Goal: Check status: Check status

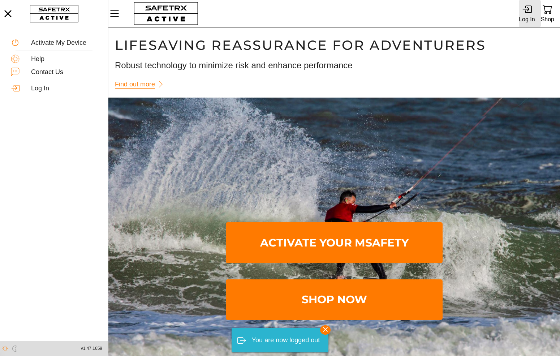
click at [532, 6] on div "Log In" at bounding box center [527, 13] width 16 height 24
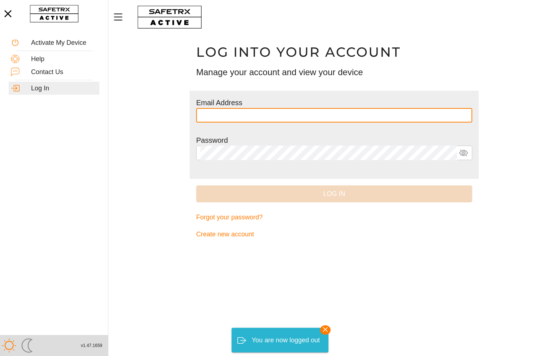
type input "**********"
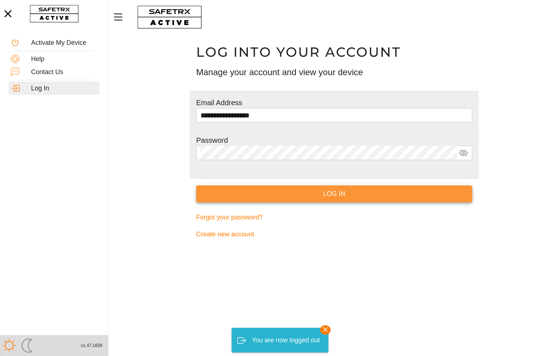
drag, startPoint x: 354, startPoint y: 193, endPoint x: 414, endPoint y: 162, distance: 67.9
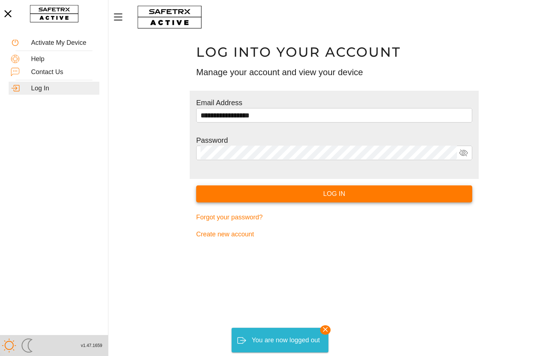
click at [353, 193] on span "Log In" at bounding box center [334, 193] width 264 height 11
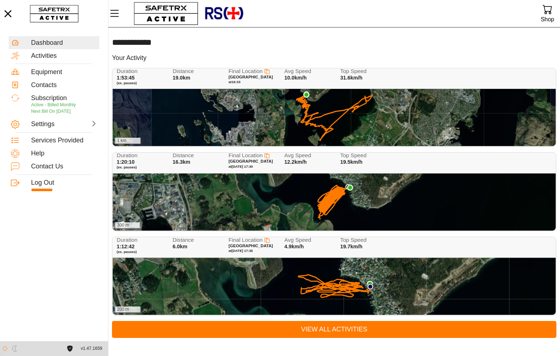
click at [336, 114] on div "1 km" at bounding box center [334, 117] width 443 height 57
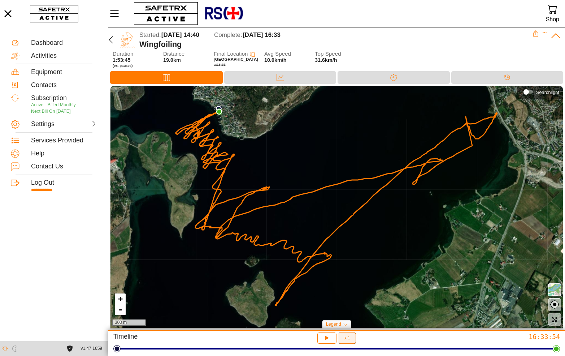
click at [351, 339] on button "x 1" at bounding box center [347, 337] width 17 height 11
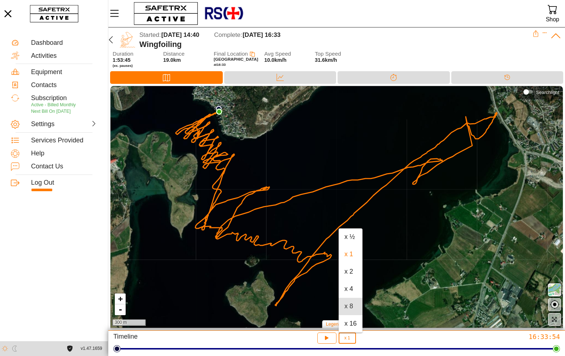
click at [331, 322] on span "Legend" at bounding box center [333, 323] width 15 height 5
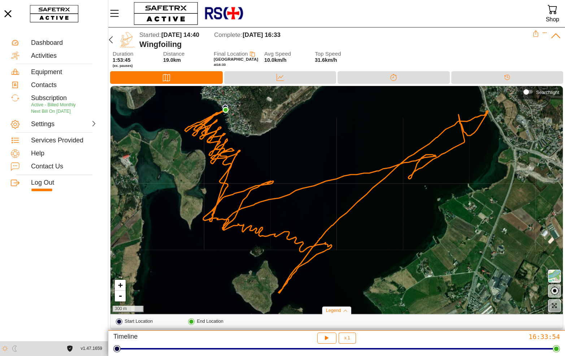
click at [338, 312] on span "Legend" at bounding box center [333, 310] width 15 height 5
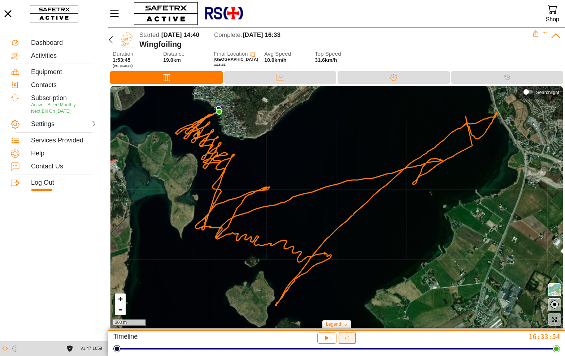
click at [349, 339] on span "x 1" at bounding box center [348, 338] width 6 height 4
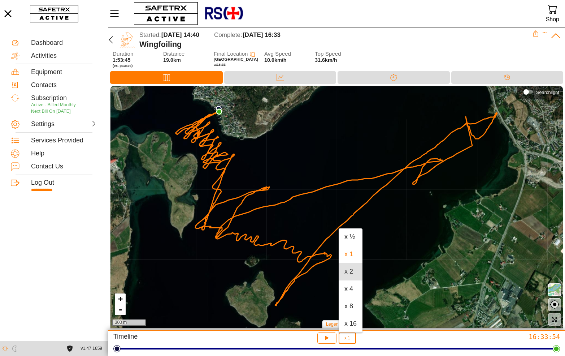
click at [353, 270] on div "x 2" at bounding box center [351, 272] width 12 height 8
type input "2"
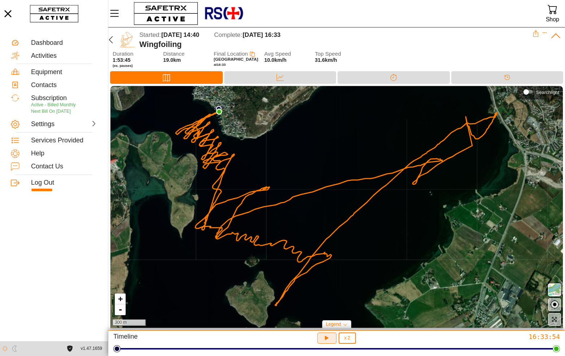
click at [329, 341] on icon "button" at bounding box center [327, 338] width 8 height 8
click at [324, 343] on button "button" at bounding box center [327, 337] width 19 height 11
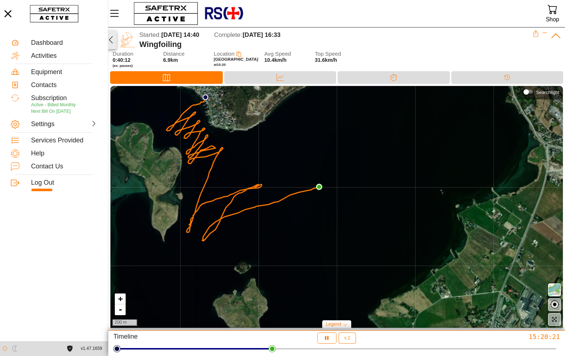
click at [113, 38] on icon "button" at bounding box center [111, 39] width 9 height 9
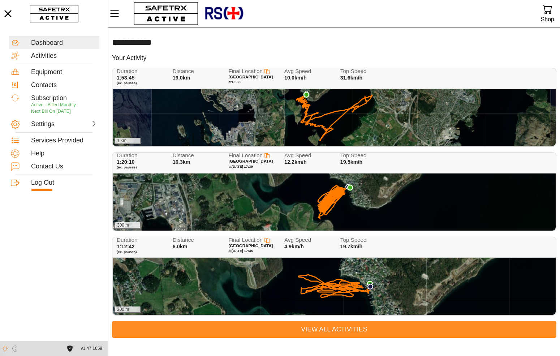
click at [335, 325] on span "View All Activities" at bounding box center [334, 329] width 433 height 11
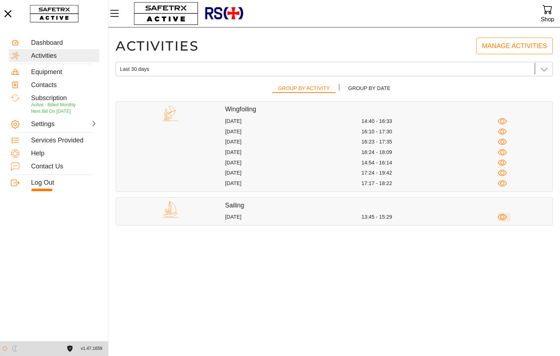
click at [504, 217] on icon "button" at bounding box center [502, 217] width 4 height 4
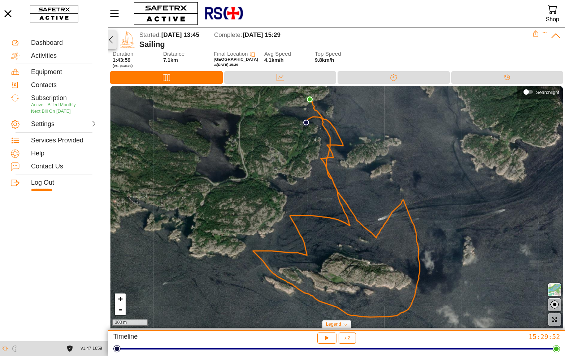
click at [111, 42] on icon "button" at bounding box center [111, 39] width 4 height 7
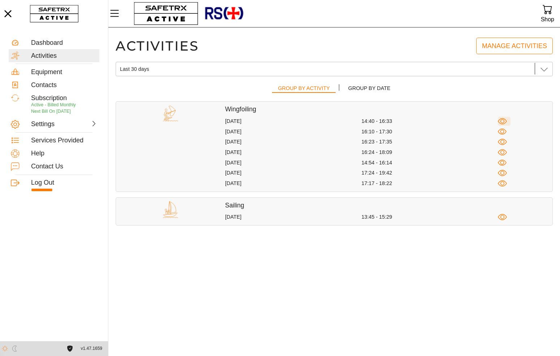
click at [503, 121] on icon "button" at bounding box center [502, 121] width 9 height 9
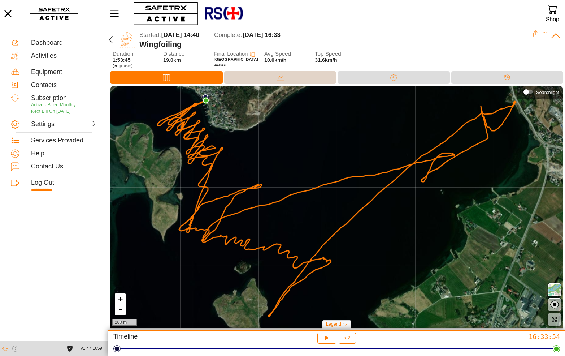
click at [262, 82] on div "Data" at bounding box center [280, 77] width 112 height 13
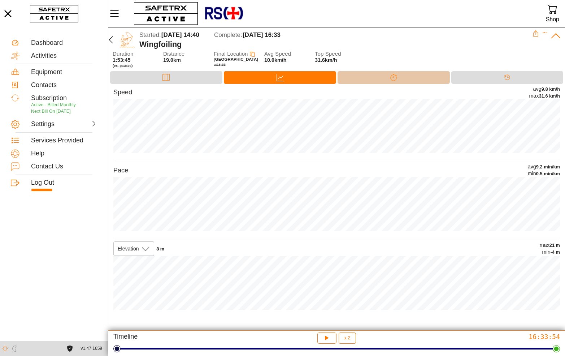
click at [407, 78] on div "Splits" at bounding box center [394, 77] width 112 height 13
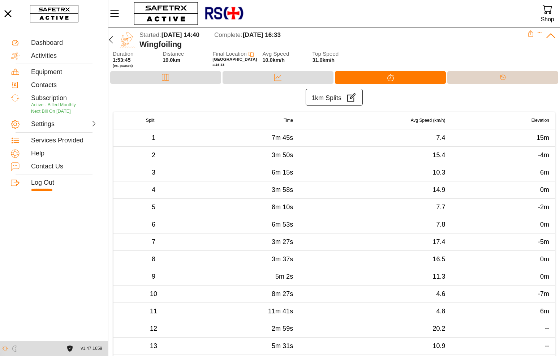
click at [506, 77] on div "Timeline" at bounding box center [503, 77] width 14 height 11
